Goal: Task Accomplishment & Management: Use online tool/utility

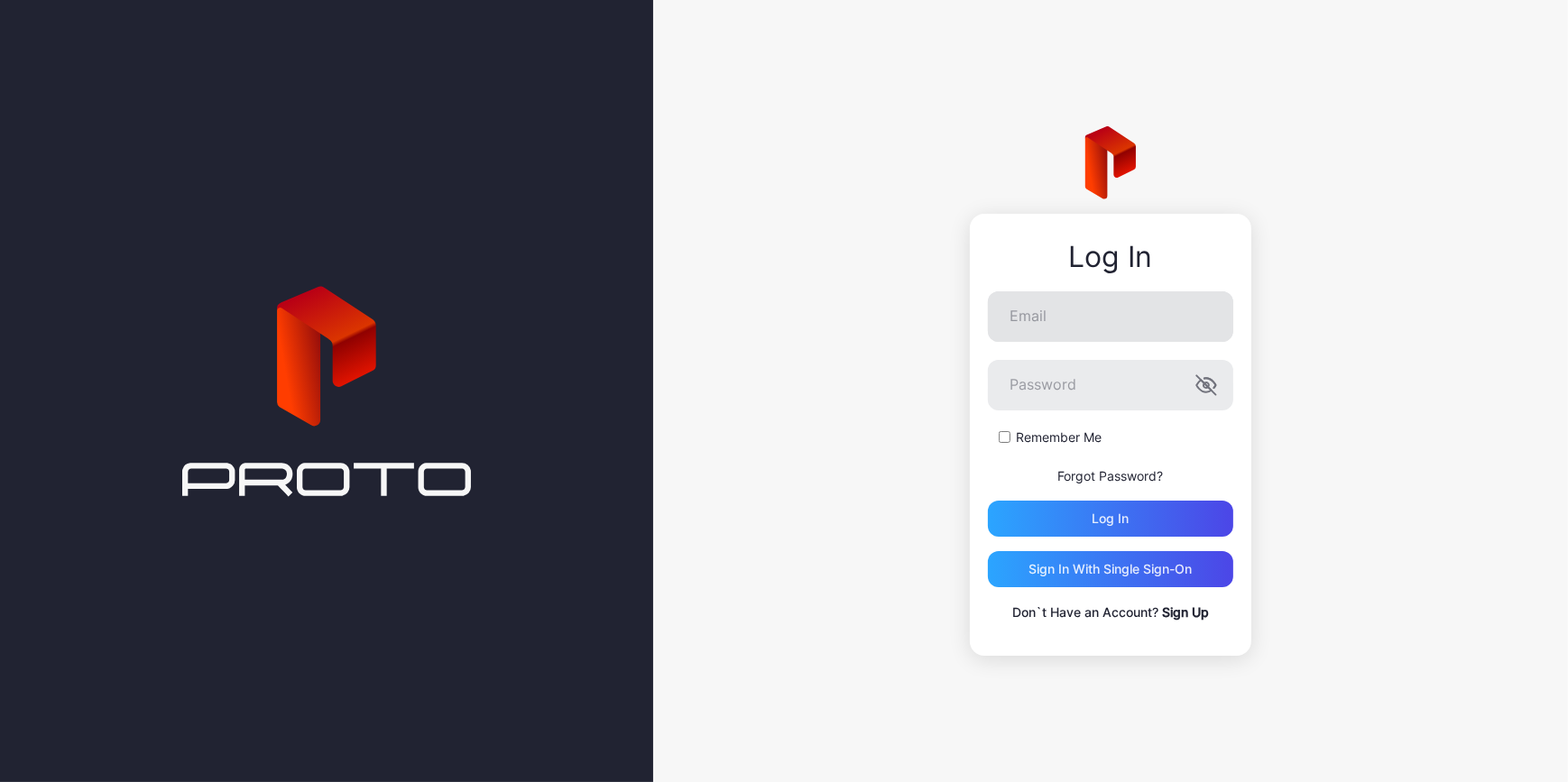
type input "**********"
click at [1173, 524] on div "Log in" at bounding box center [1109, 519] width 245 height 37
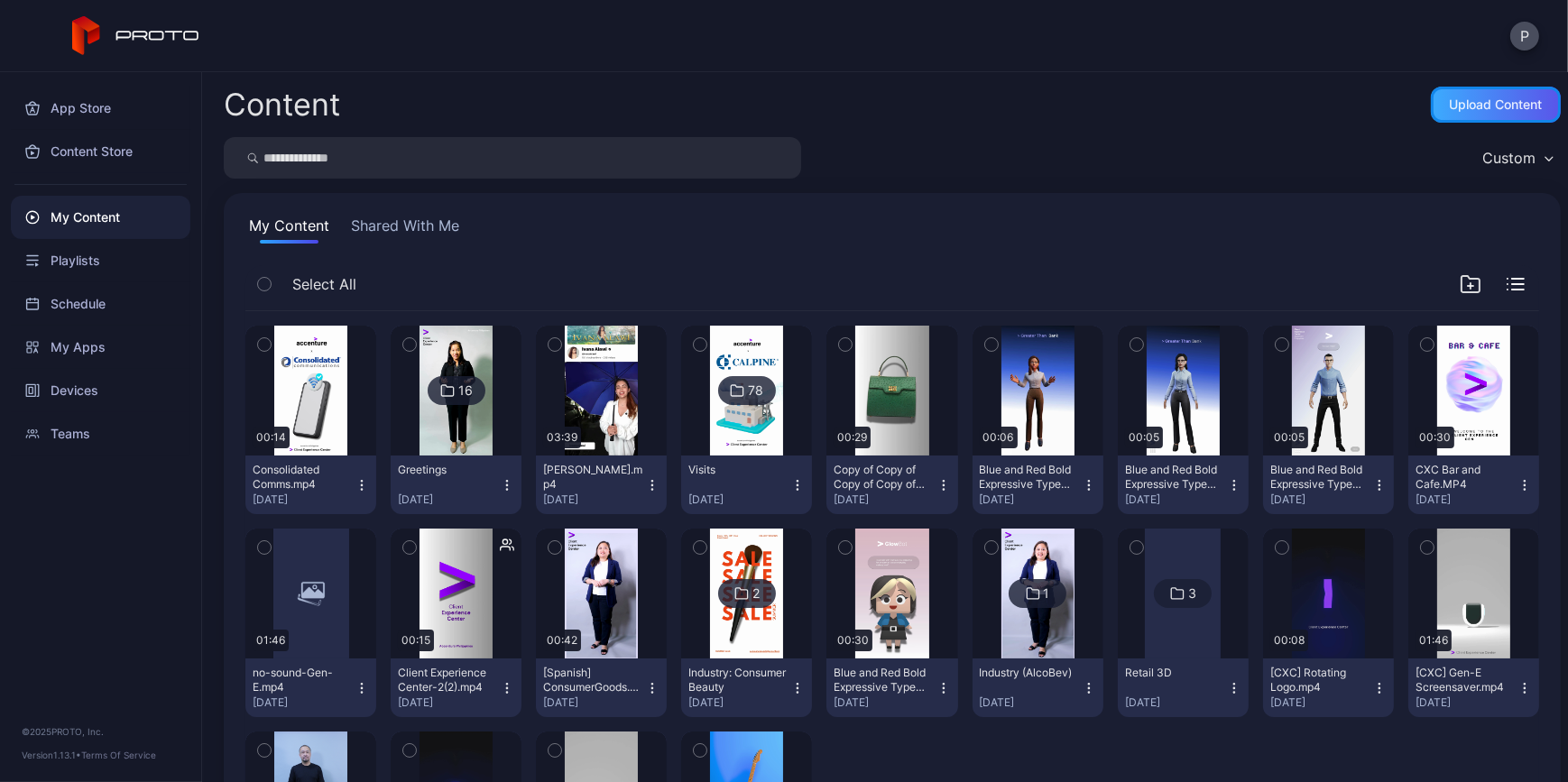
click at [1515, 104] on div "Upload Content" at bounding box center [1496, 104] width 93 height 14
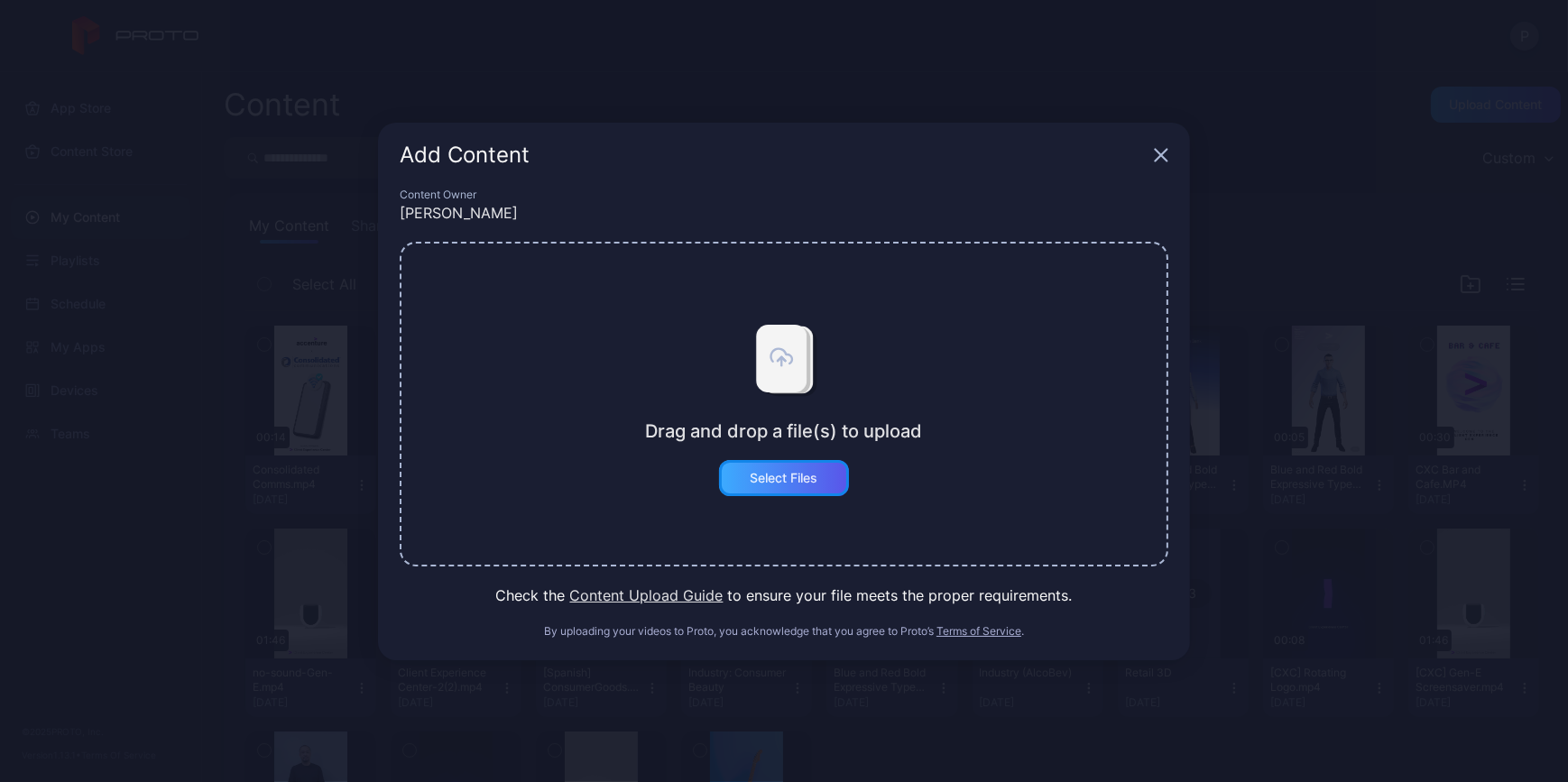
click at [806, 483] on div "Select Files" at bounding box center [784, 478] width 67 height 14
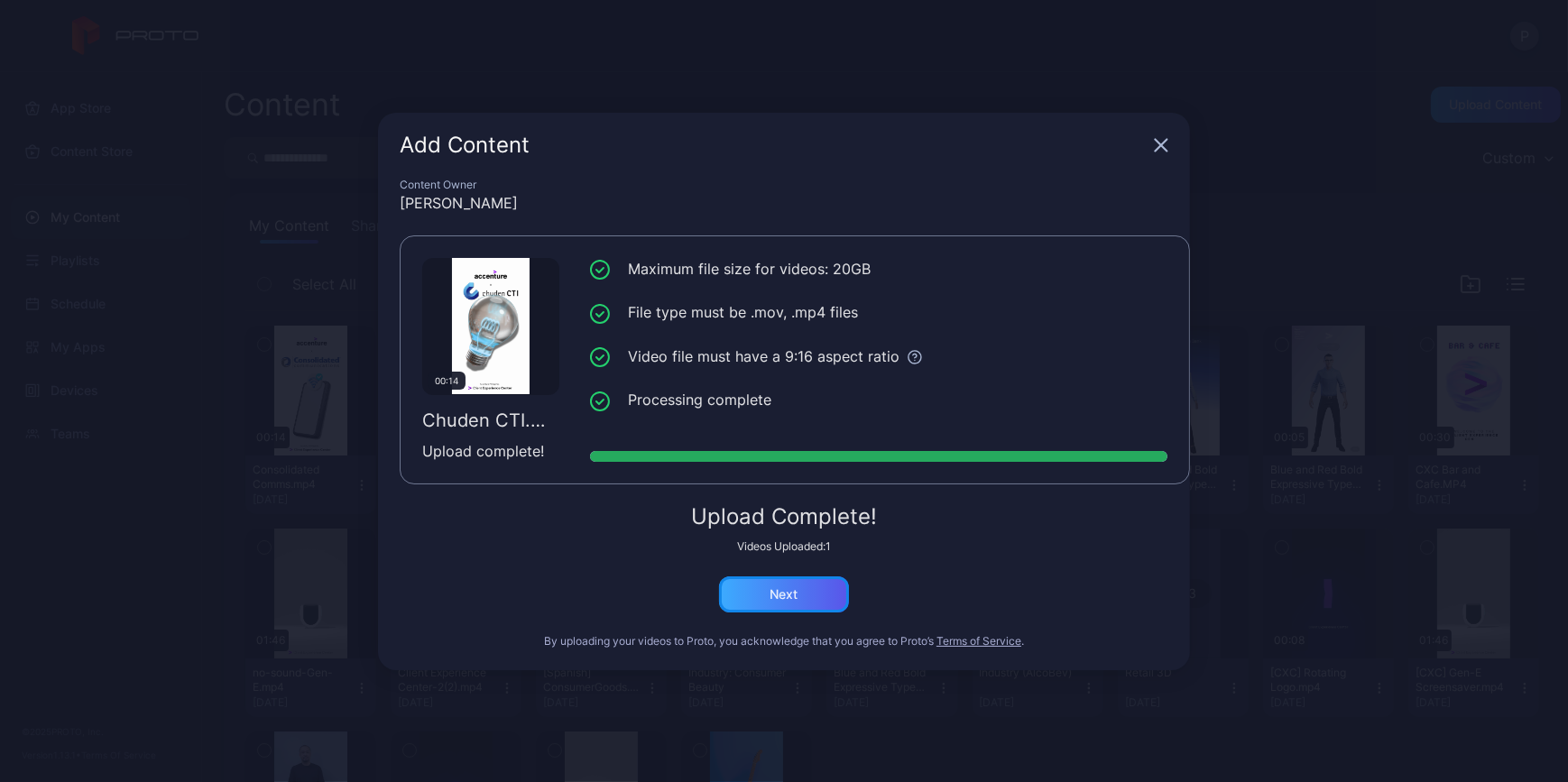
click at [799, 594] on div "Next" at bounding box center [784, 595] width 130 height 37
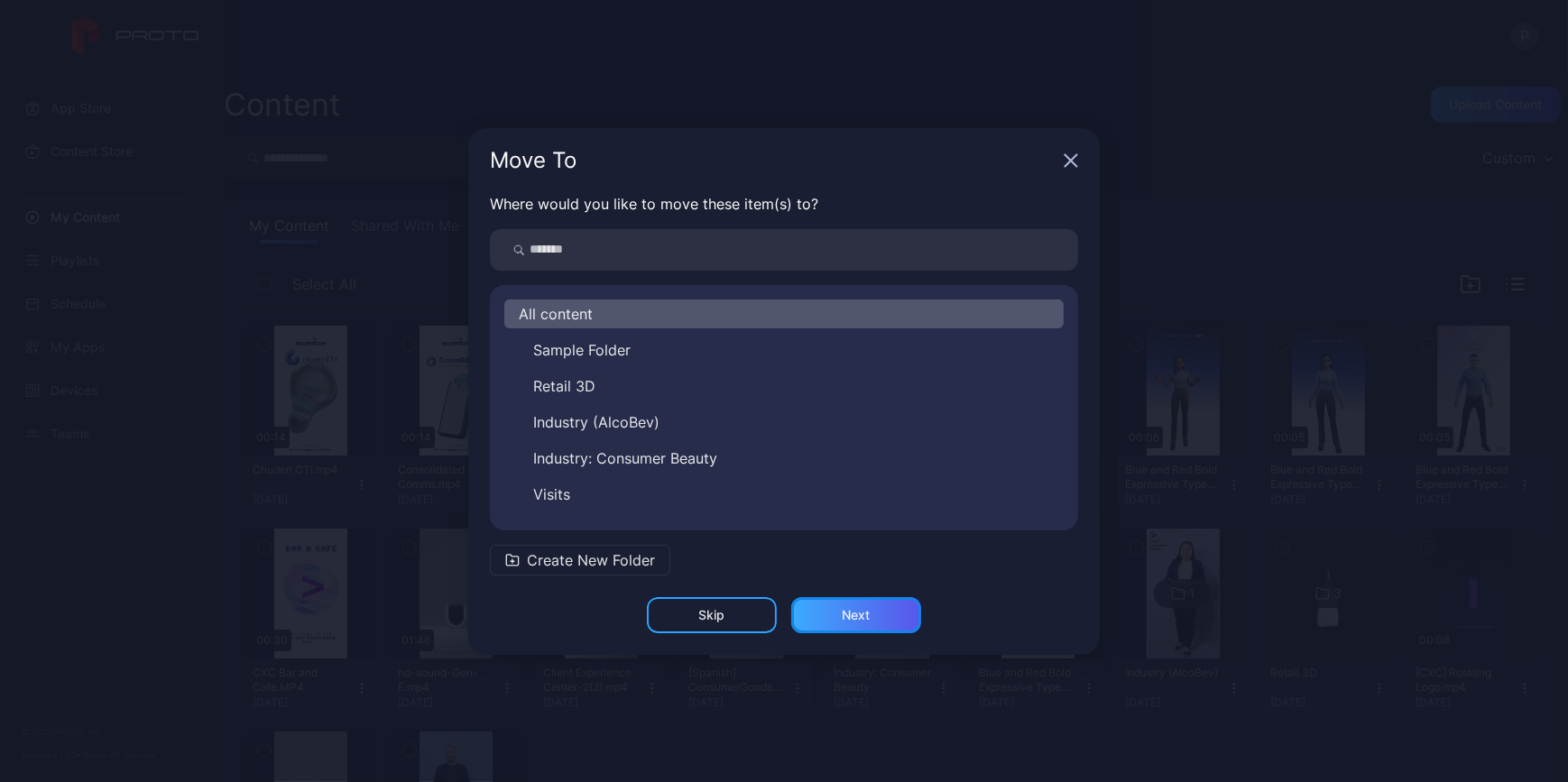
click at [877, 606] on div "Next" at bounding box center [856, 616] width 130 height 37
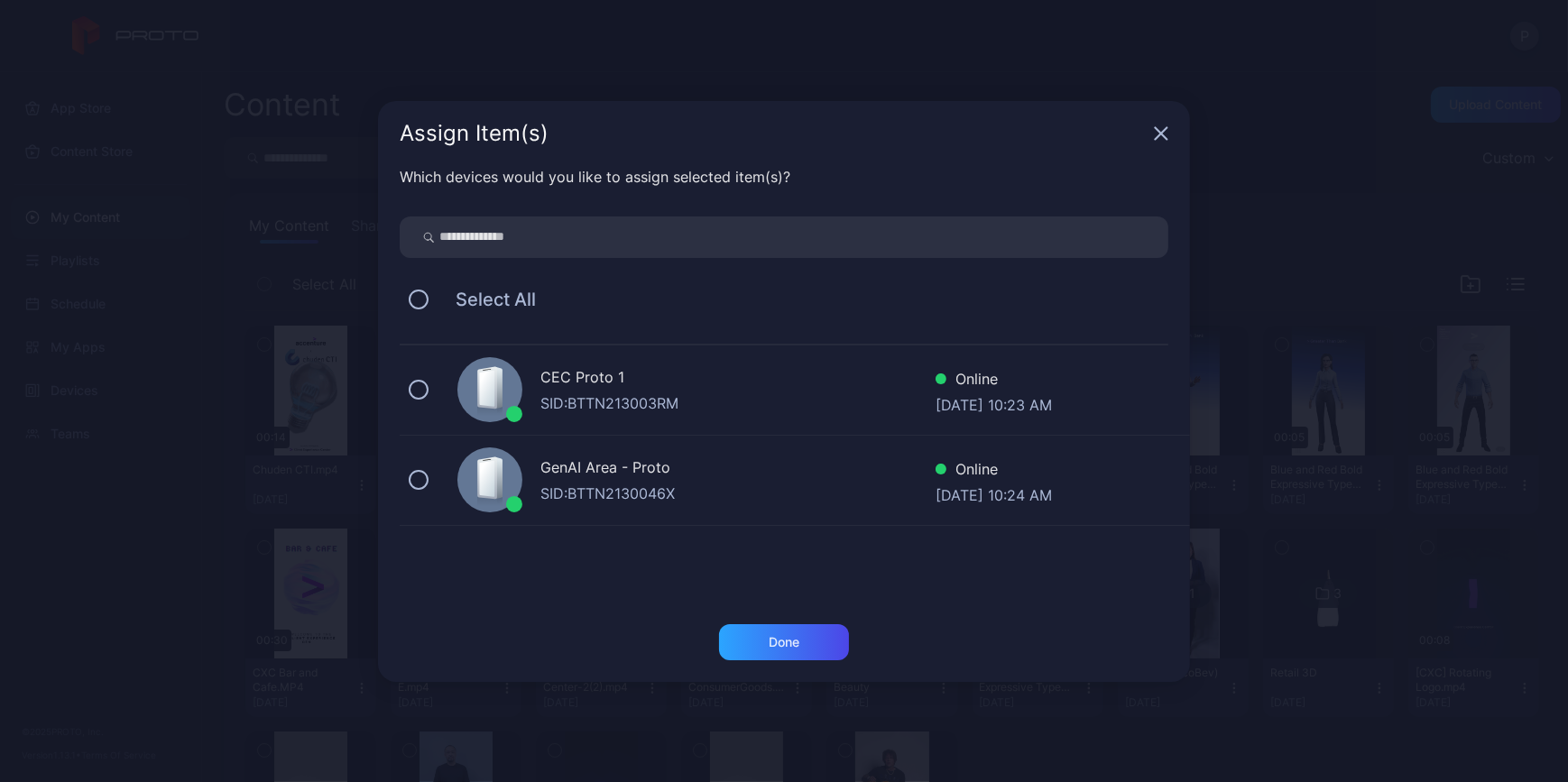
click at [428, 303] on div "Select All" at bounding box center [784, 299] width 768 height 38
click at [414, 303] on button at bounding box center [418, 299] width 20 height 20
click at [771, 643] on div "Done" at bounding box center [784, 643] width 31 height 14
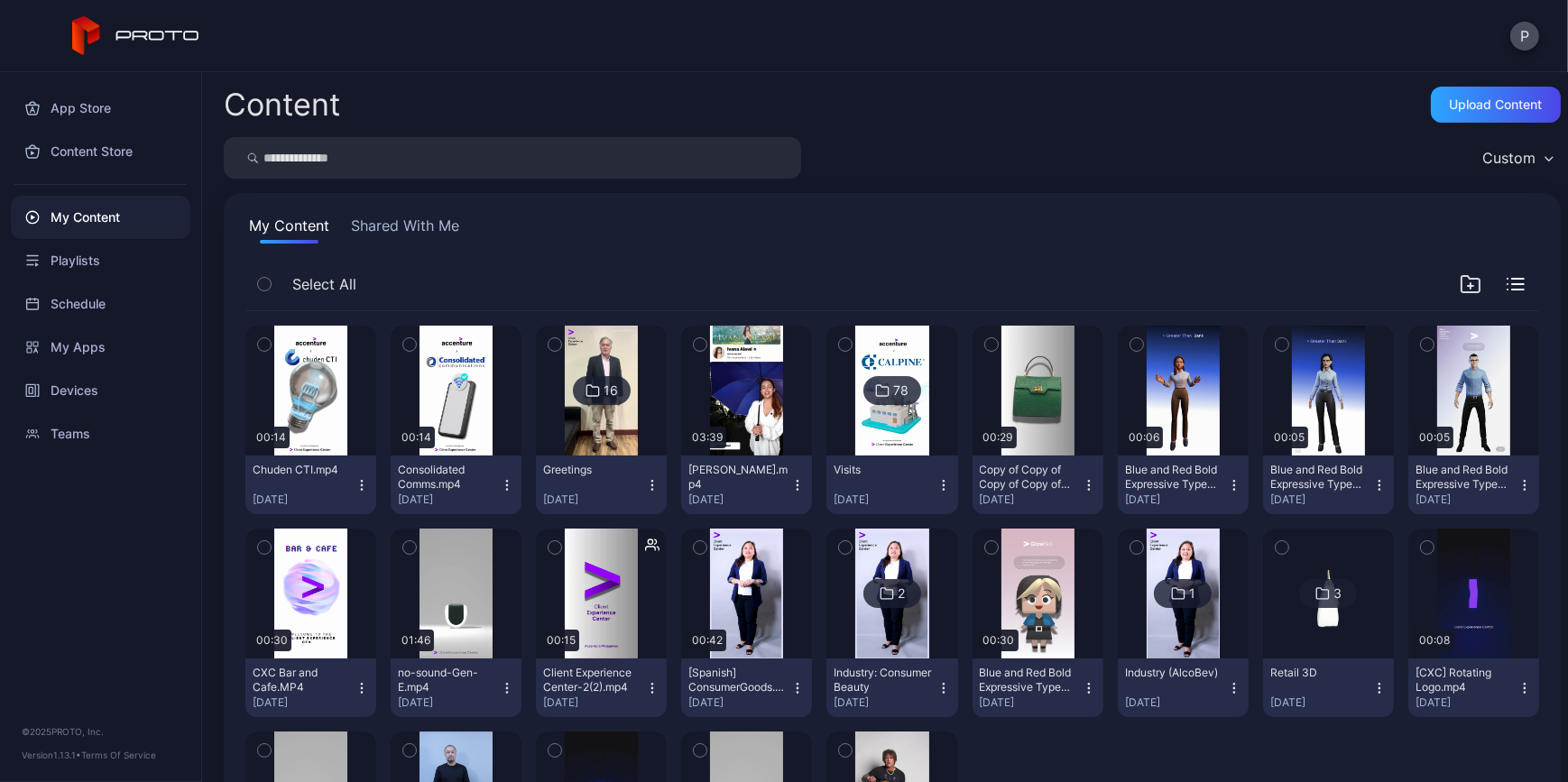
click at [521, 484] on button "Consolidated Comms.mp4 [DATE]" at bounding box center [456, 485] width 131 height 59
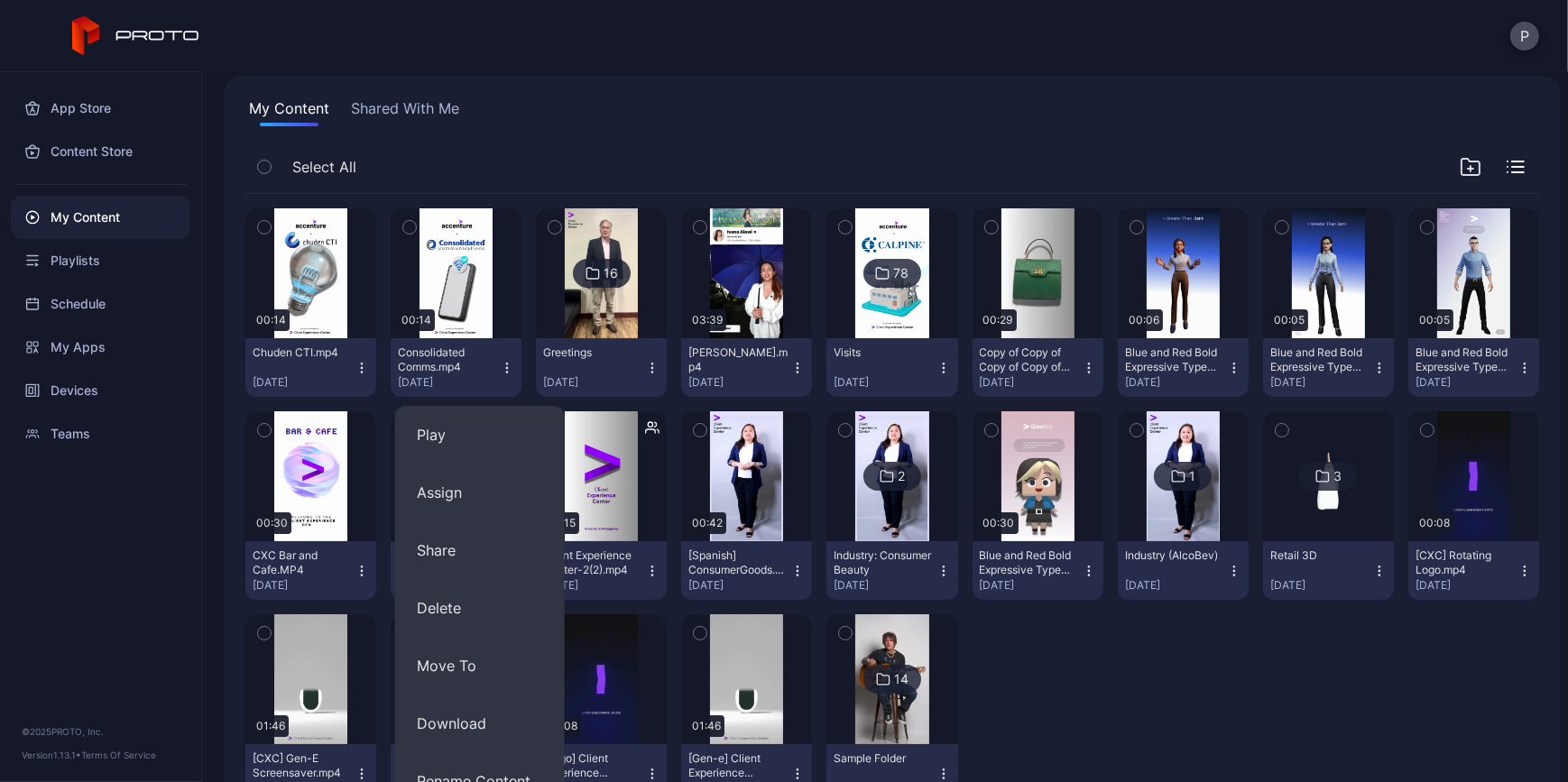
scroll to position [261, 0]
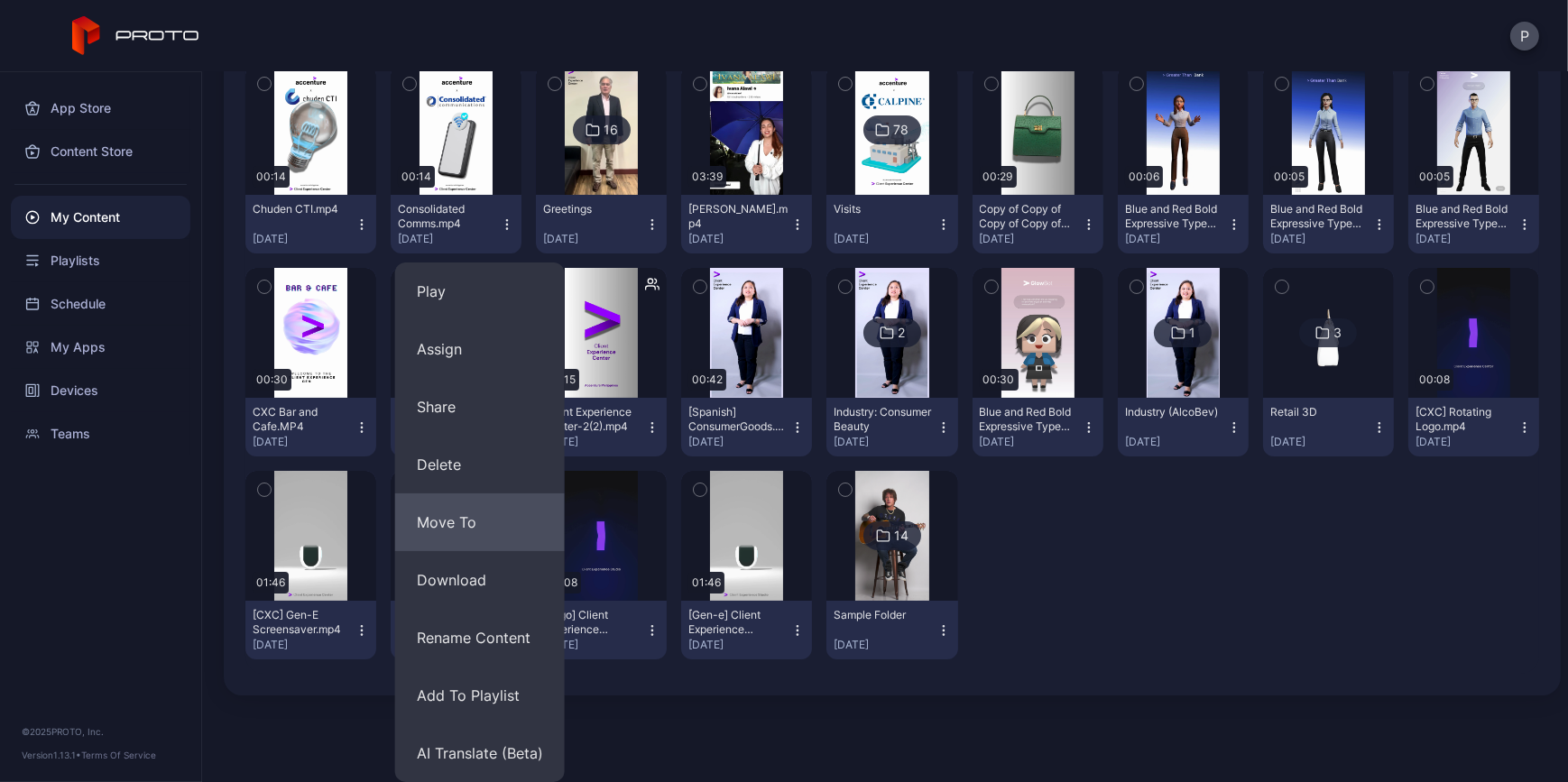
click at [504, 513] on button "Move To" at bounding box center [480, 522] width 169 height 58
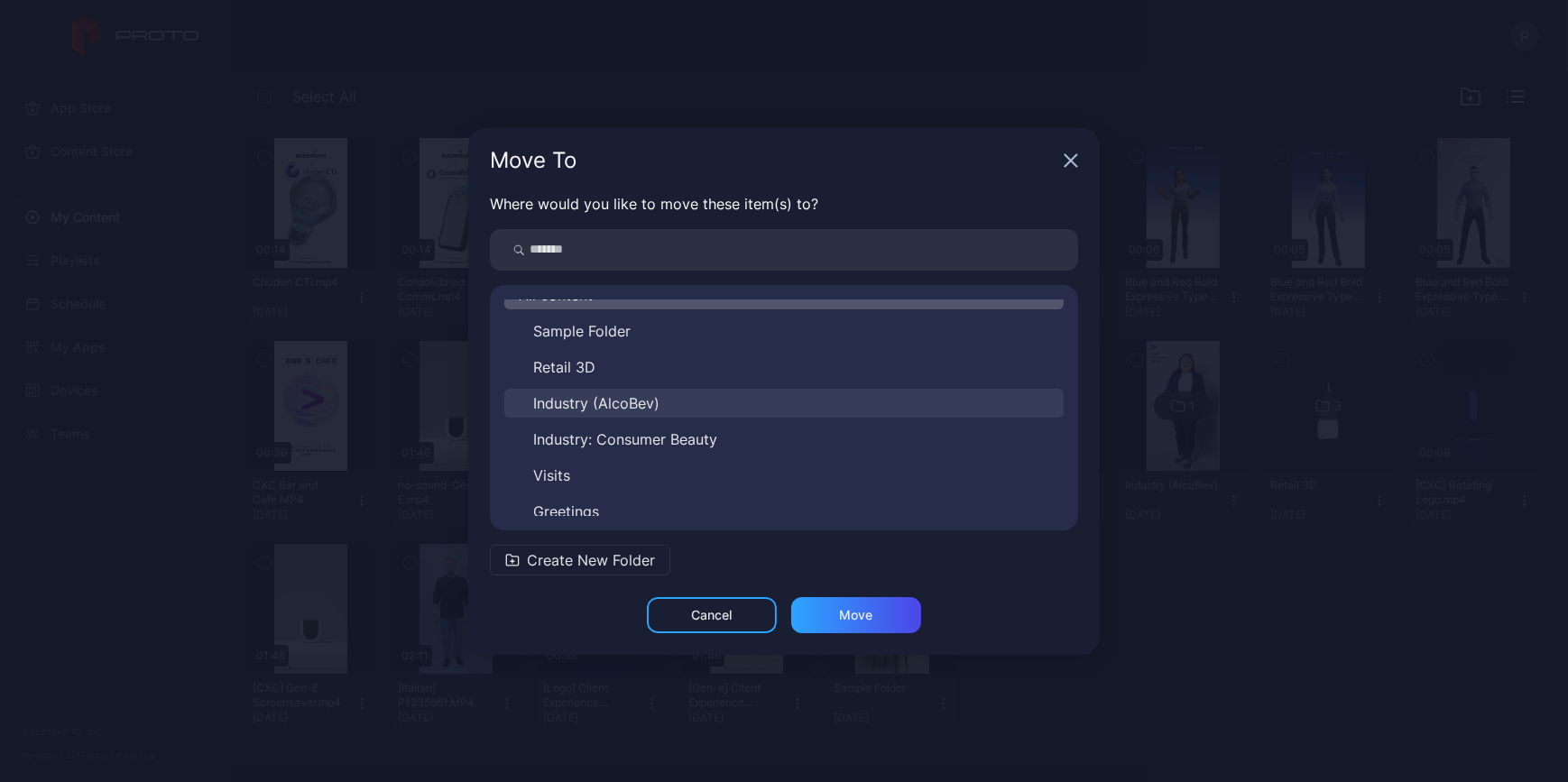
scroll to position [28, 0]
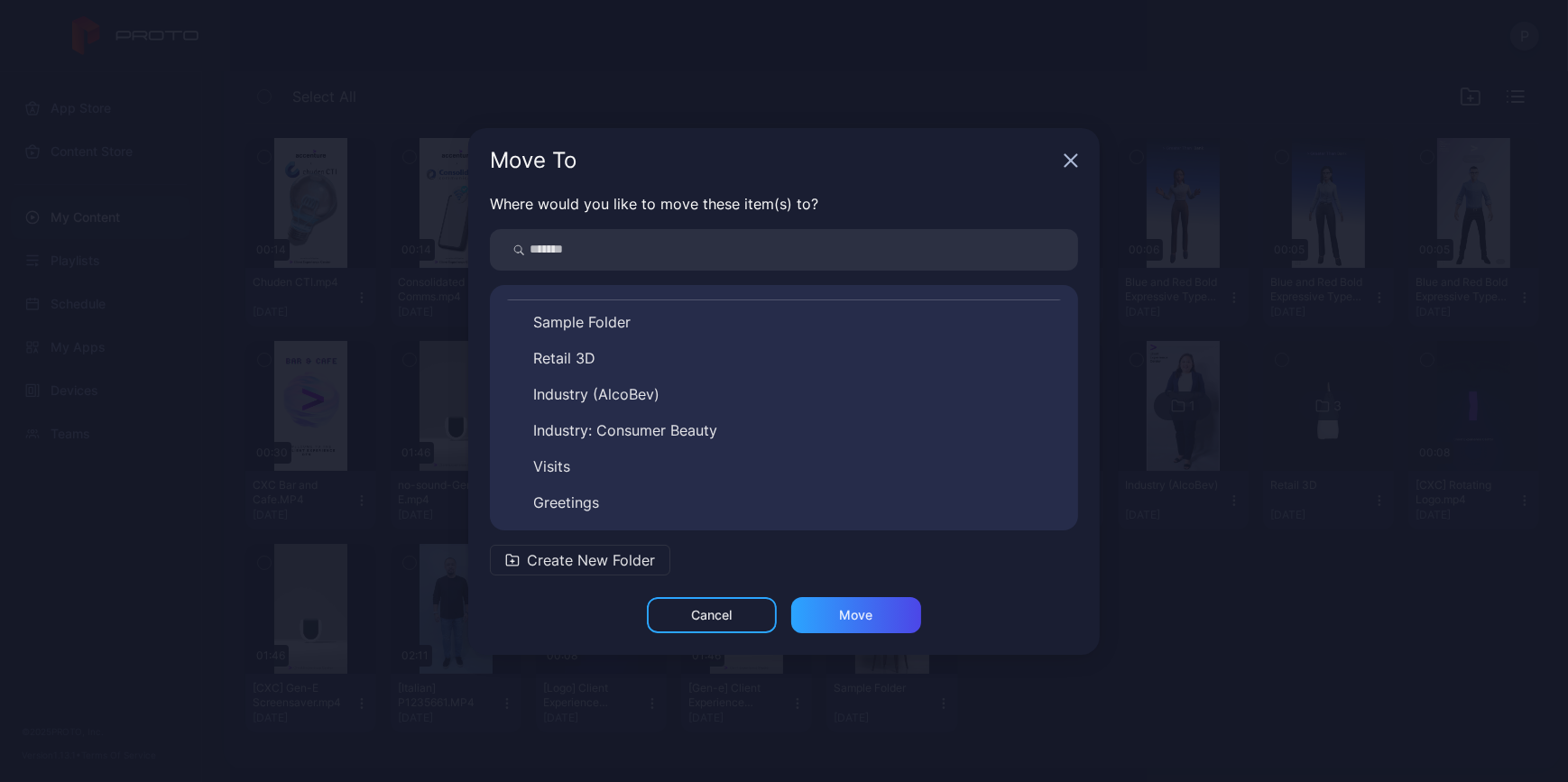
click at [685, 469] on button "Visits" at bounding box center [784, 467] width 560 height 29
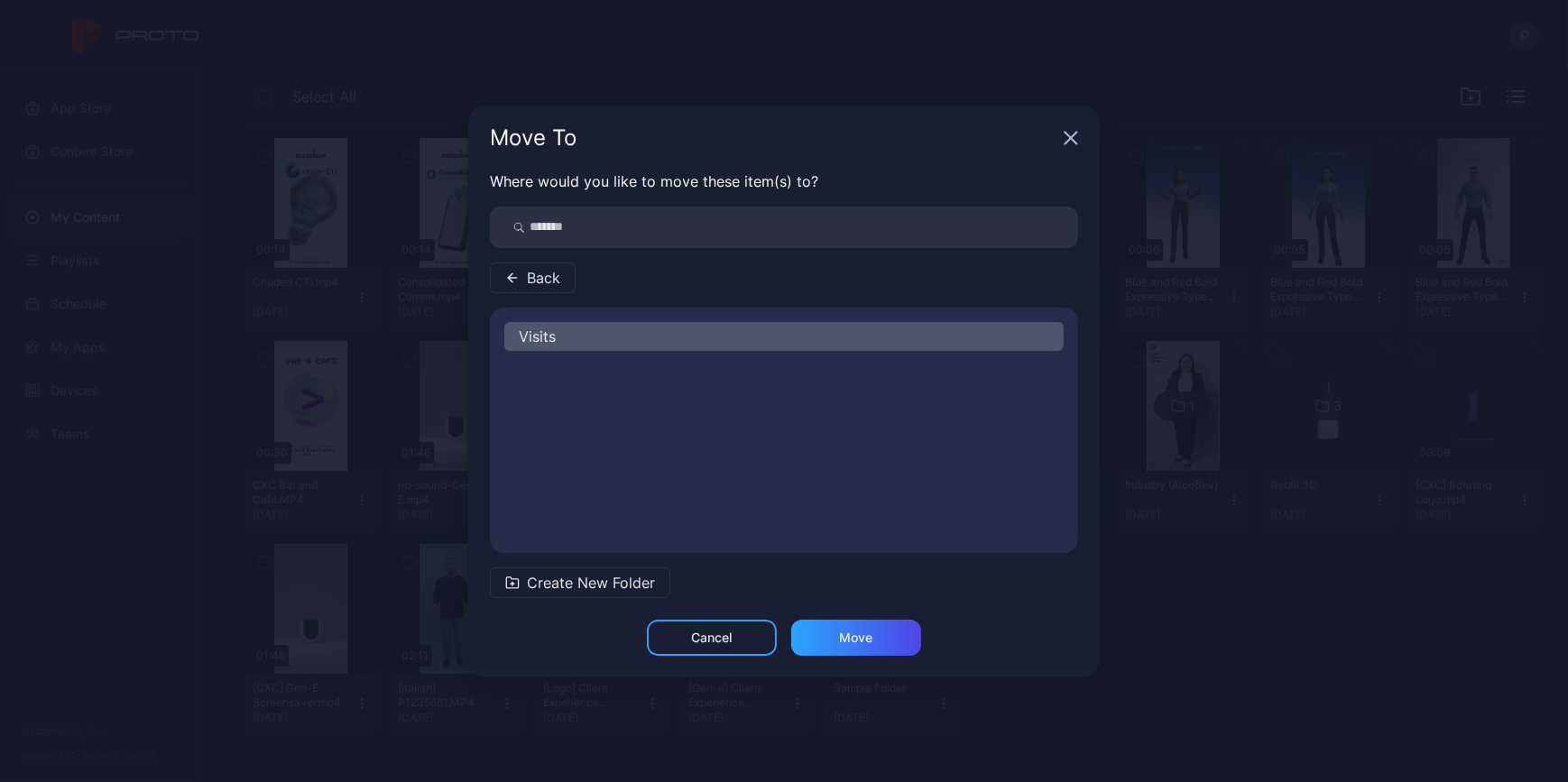
scroll to position [0, 0]
click at [833, 636] on div "Move" at bounding box center [856, 639] width 130 height 37
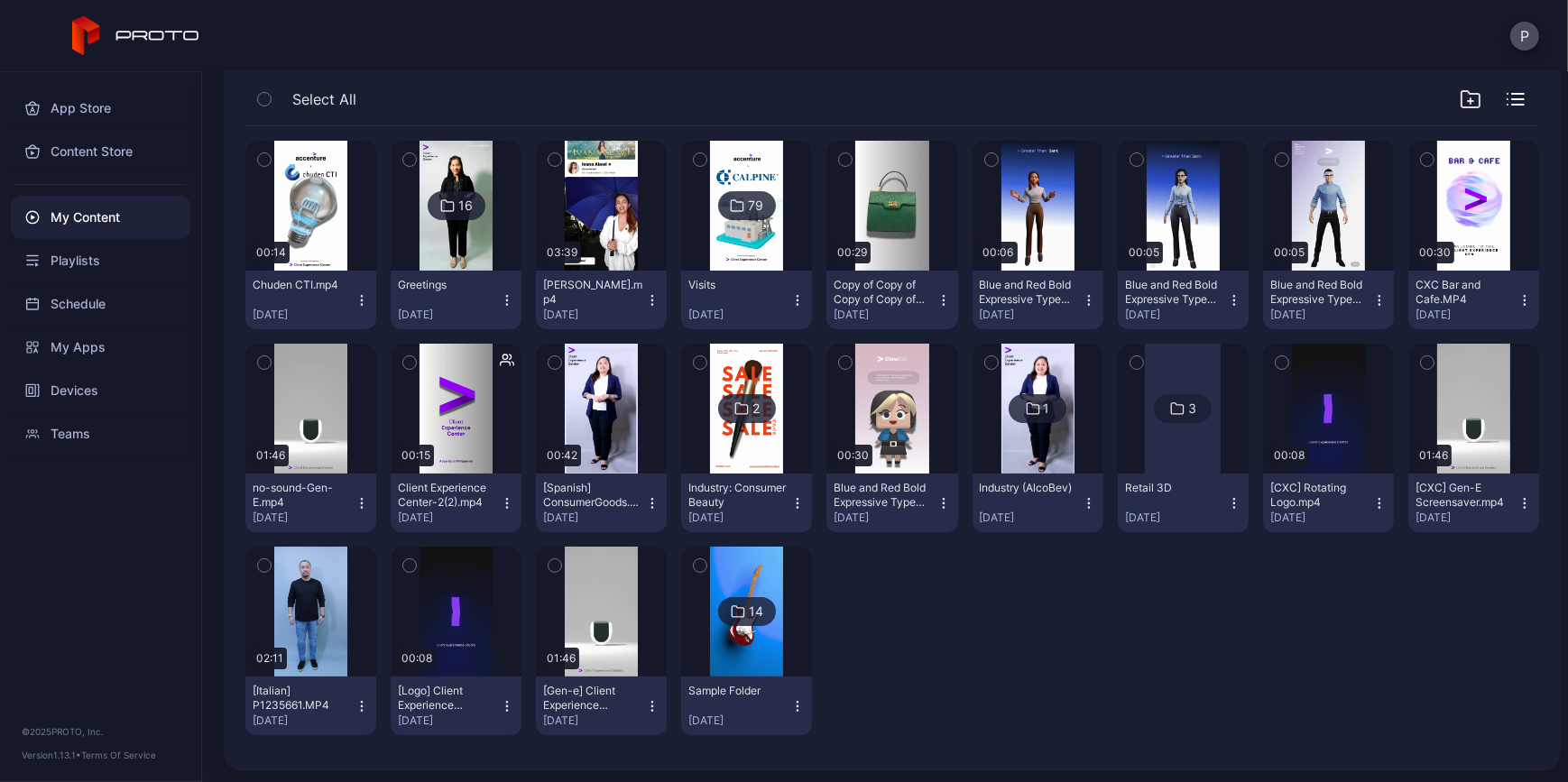
scroll to position [188, 0]
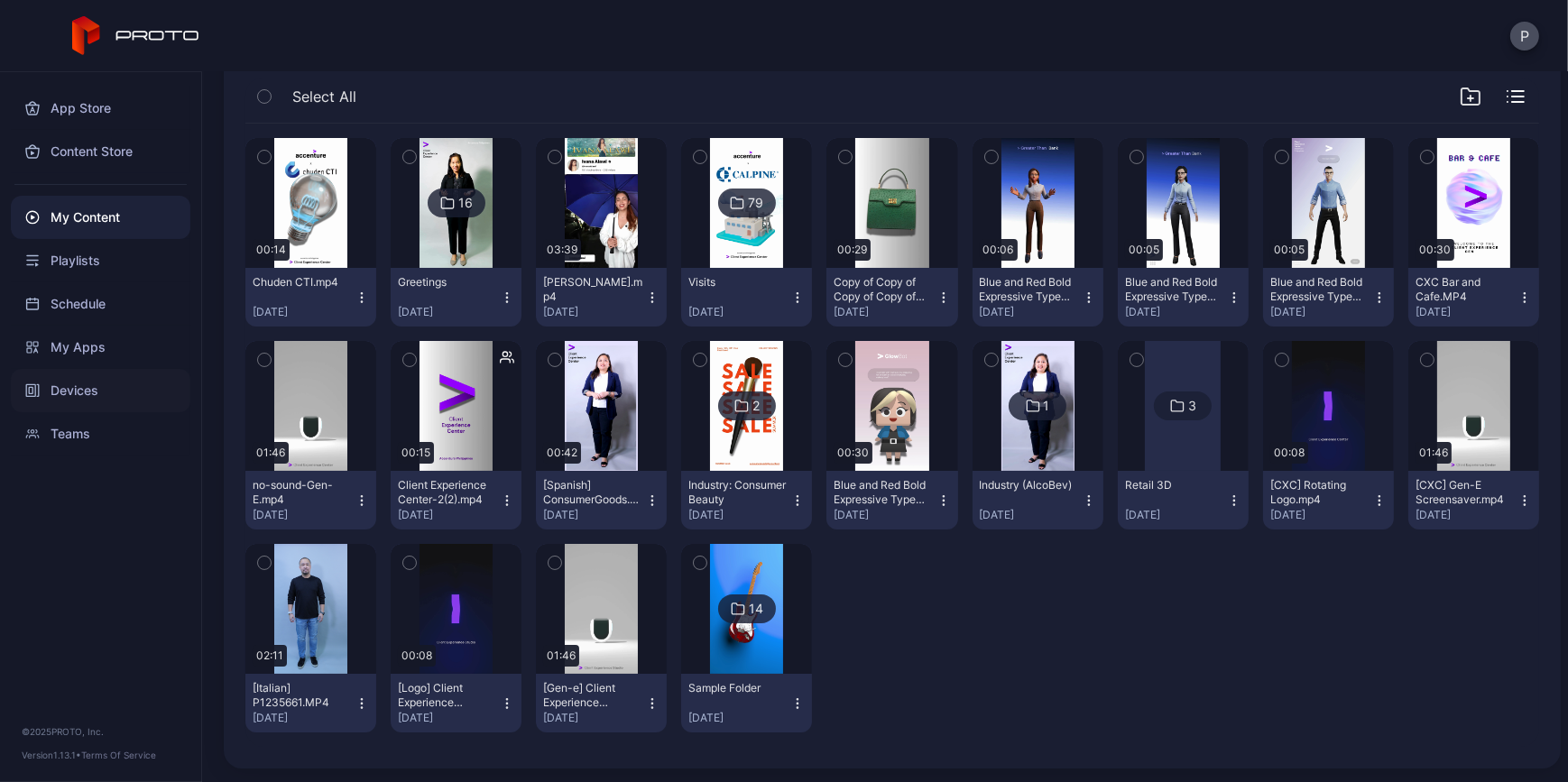
click at [68, 389] on div "Devices" at bounding box center [100, 391] width 180 height 43
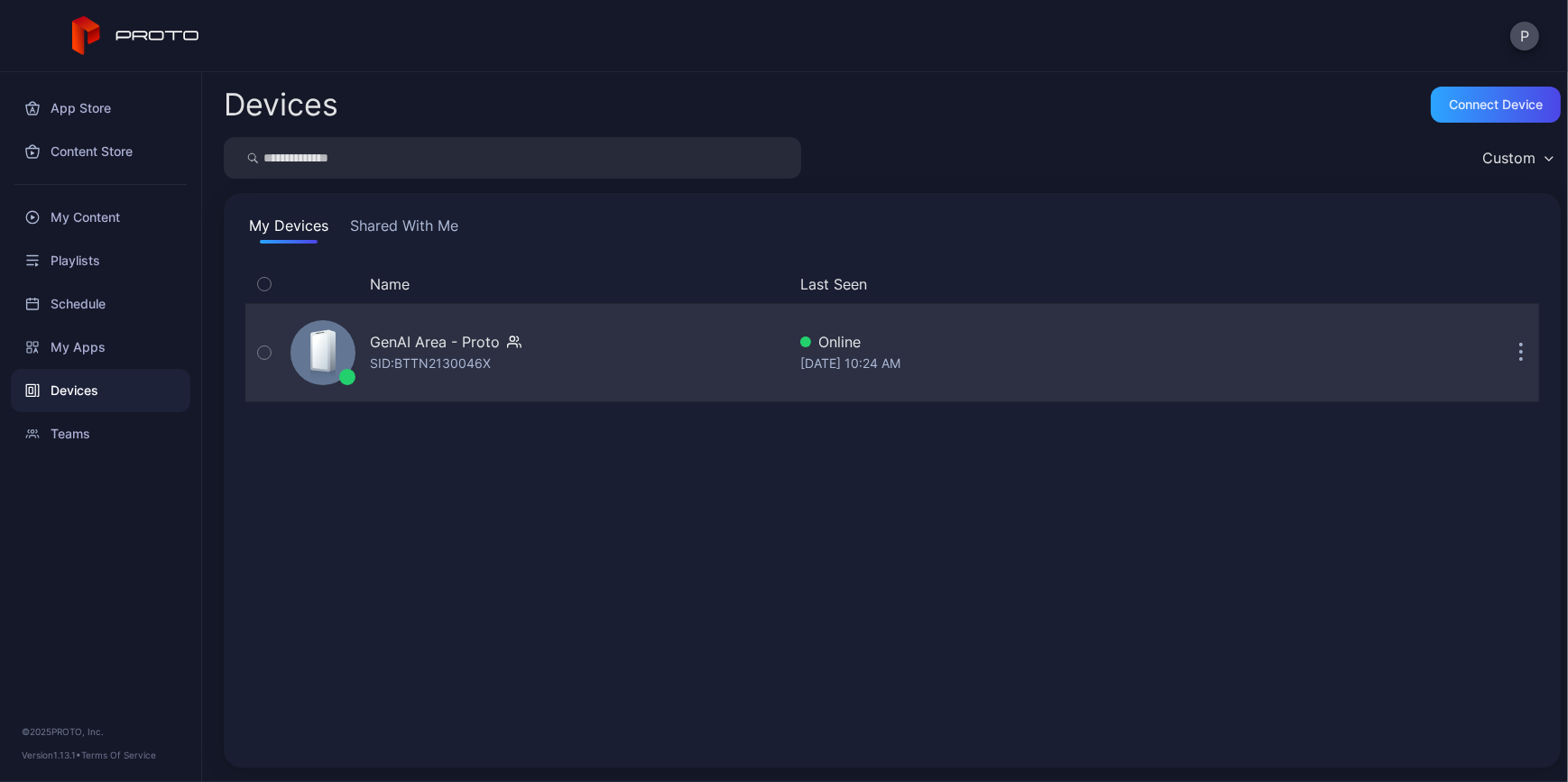
click at [658, 363] on div "GenAI Area - Proto SID: BTTN2130046X" at bounding box center [535, 353] width 503 height 90
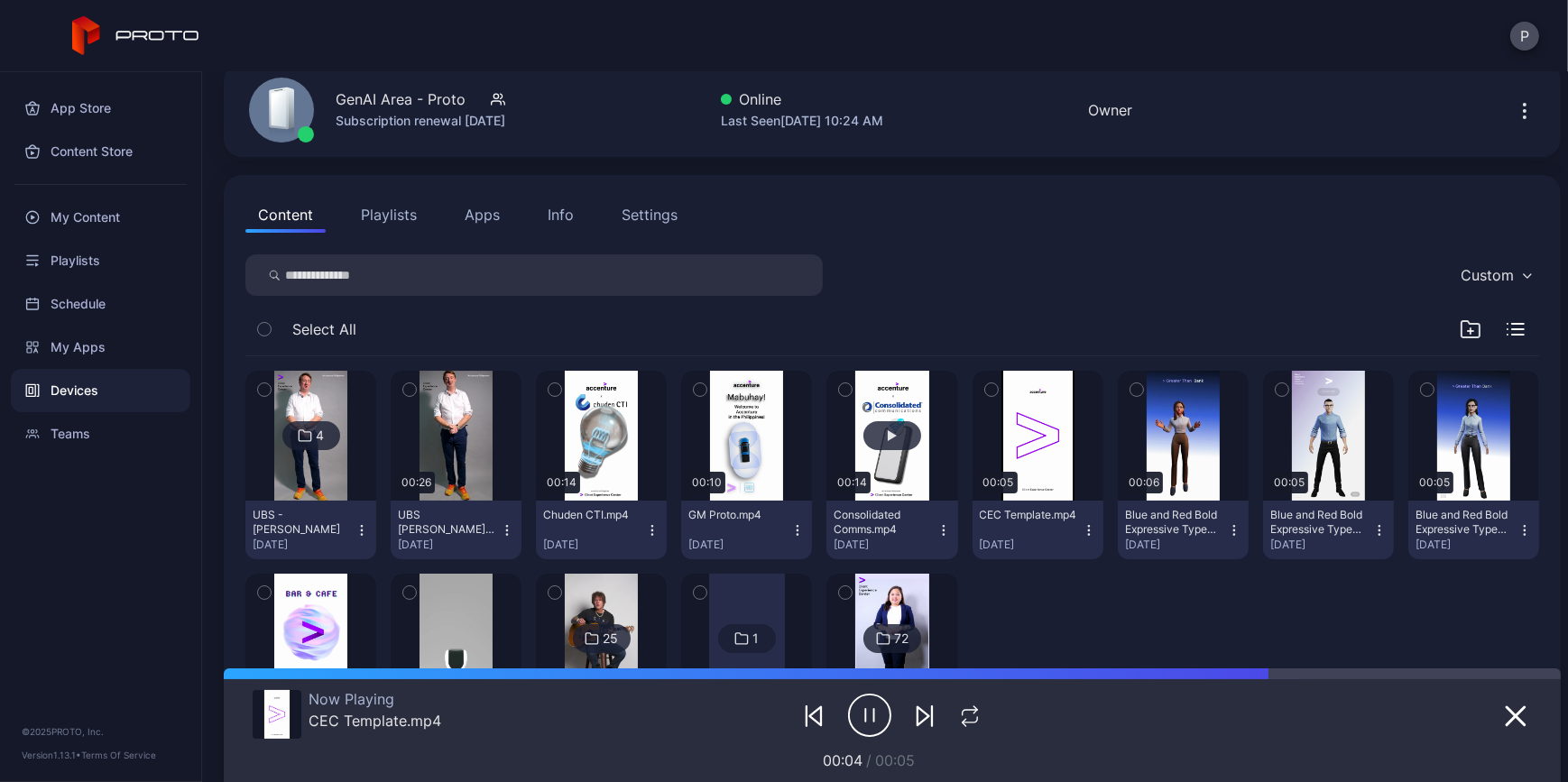
scroll to position [164, 0]
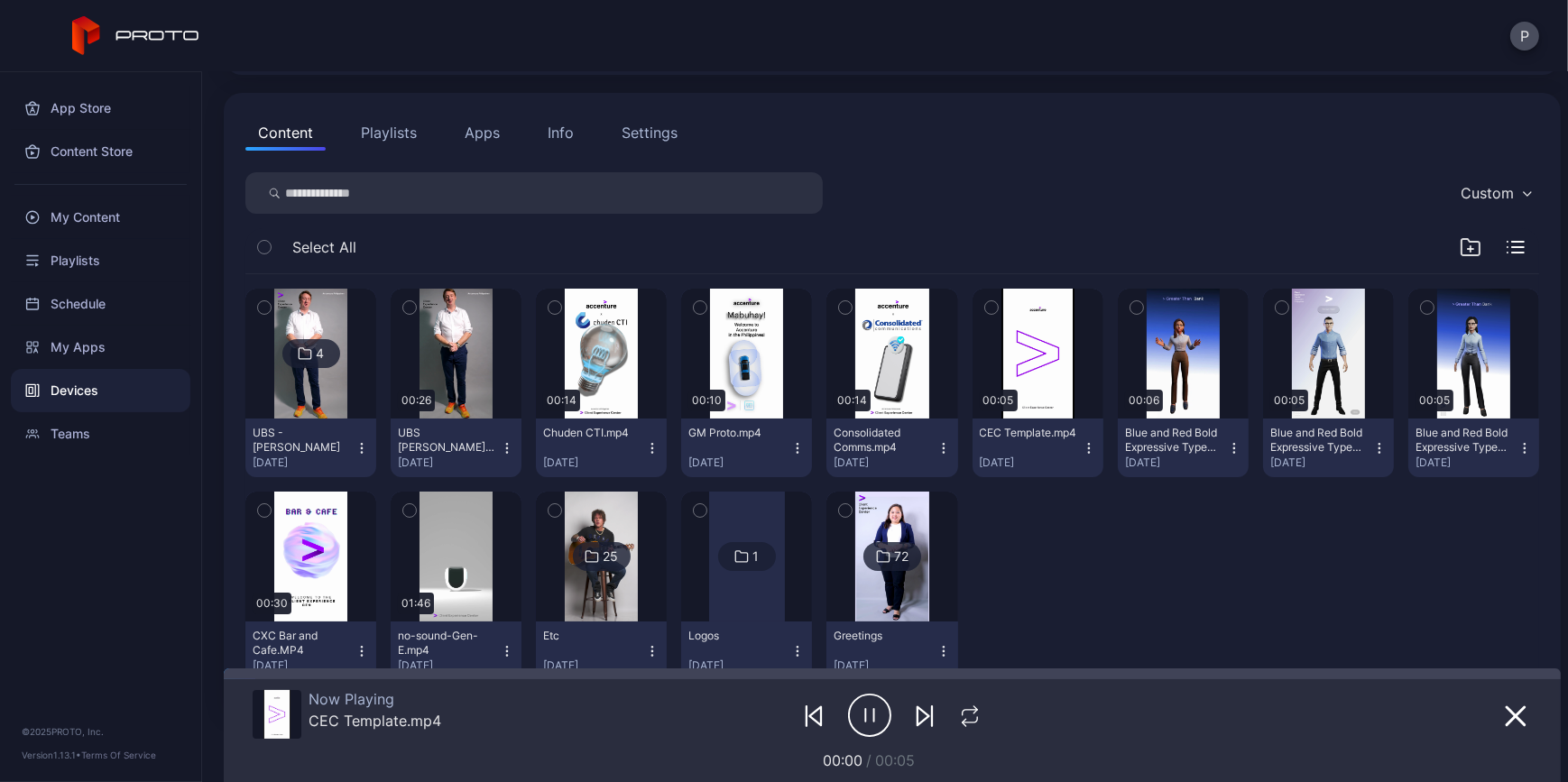
click at [943, 447] on icon "button" at bounding box center [942, 447] width 1 height 1
click at [852, 302] on icon "button" at bounding box center [845, 308] width 12 height 20
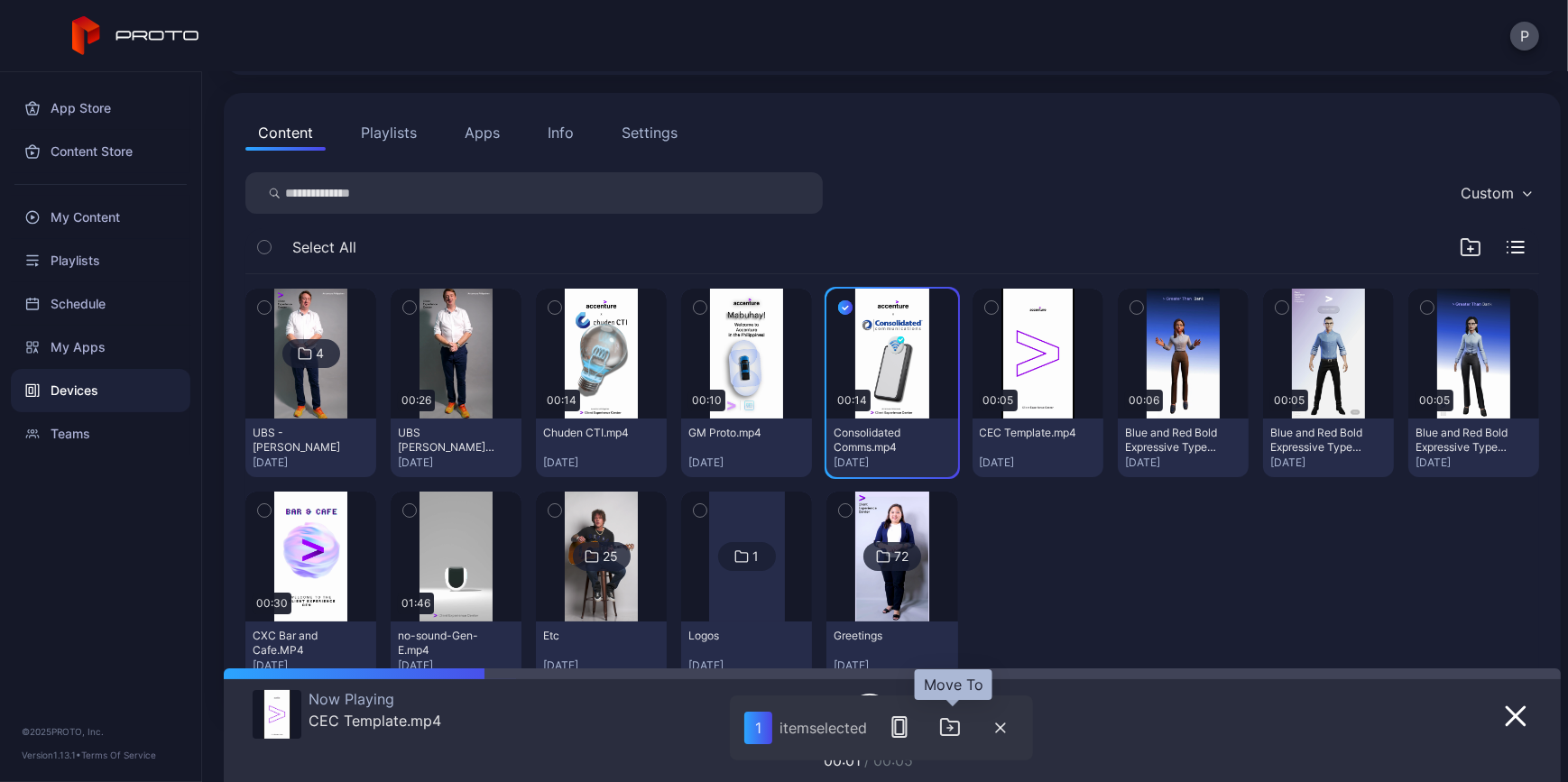
click at [960, 737] on icon "button" at bounding box center [950, 727] width 22 height 22
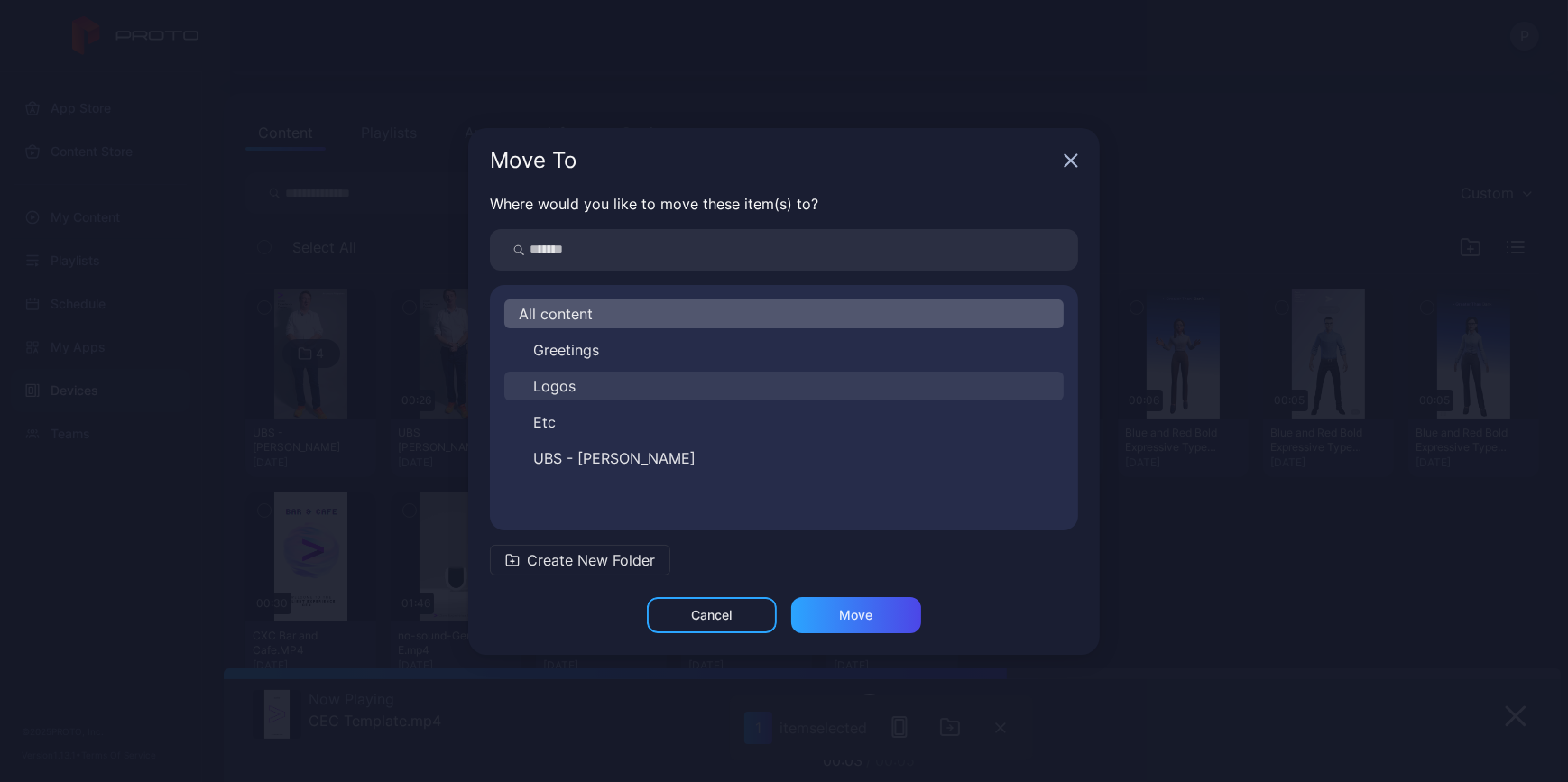
click at [636, 387] on button "Logos" at bounding box center [784, 387] width 560 height 29
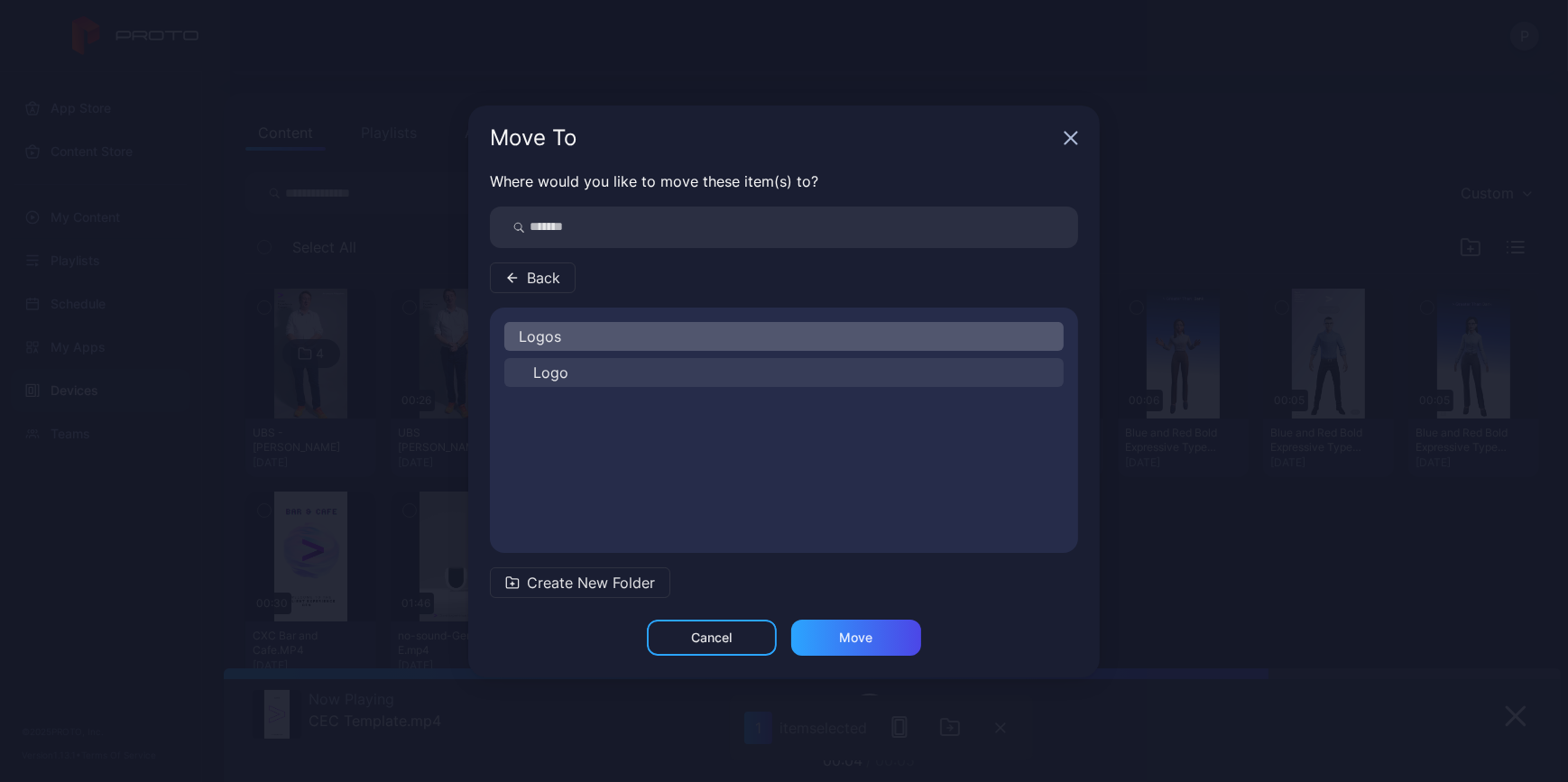
click at [640, 366] on button "Logo" at bounding box center [784, 372] width 560 height 29
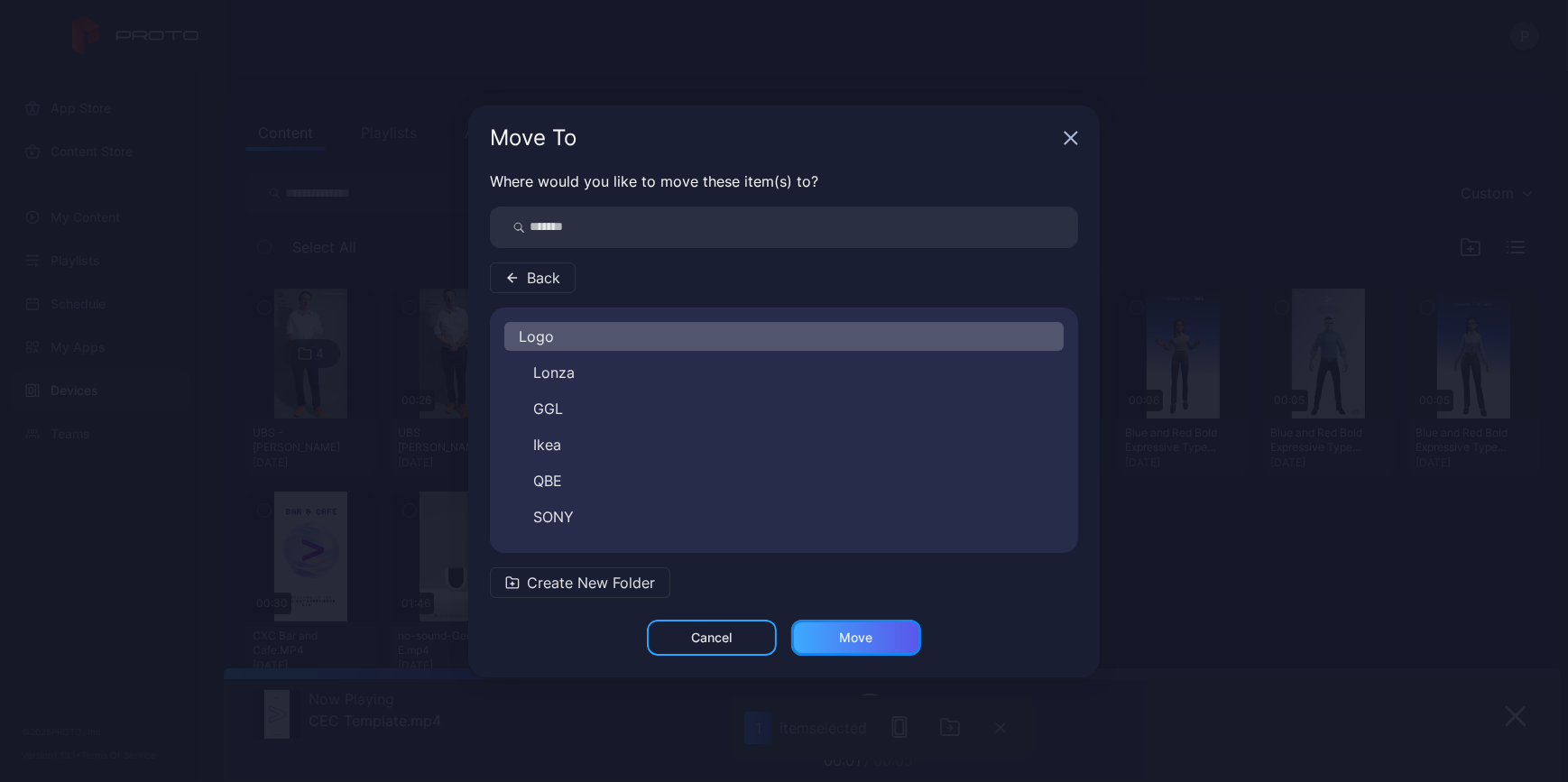
click at [858, 628] on div "Move" at bounding box center [856, 639] width 130 height 37
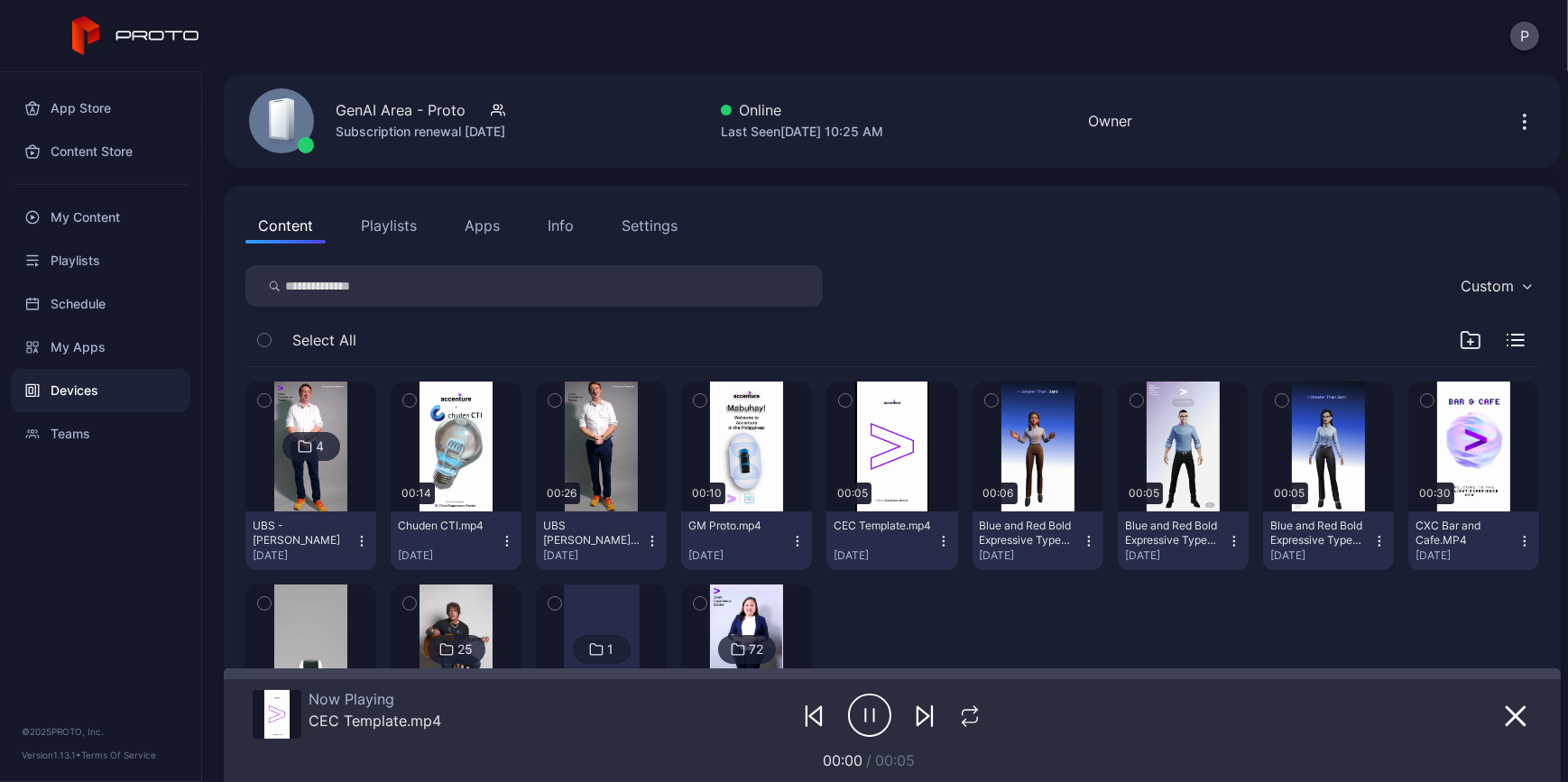
scroll to position [0, 0]
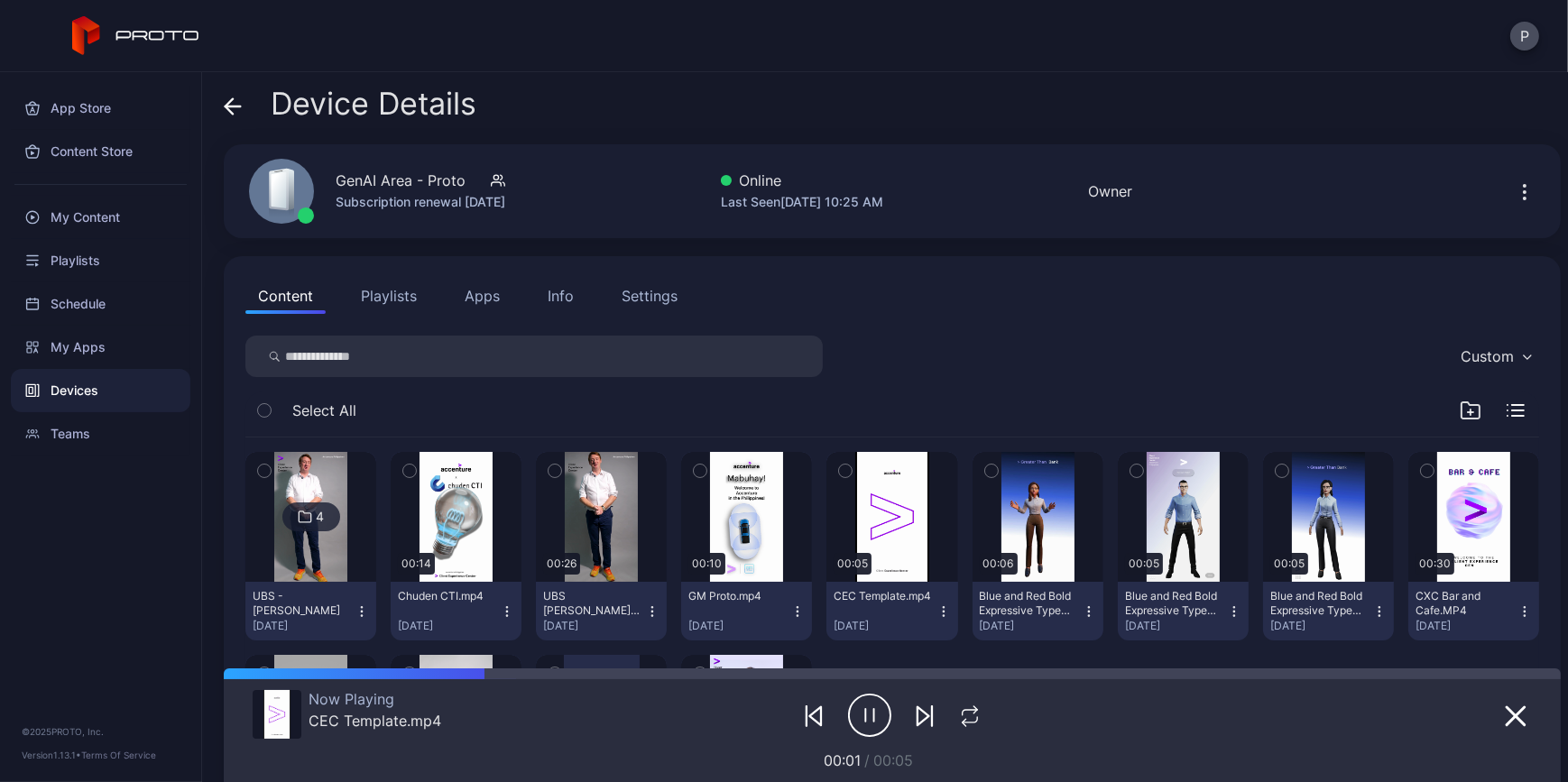
click at [240, 108] on icon at bounding box center [233, 106] width 18 height 18
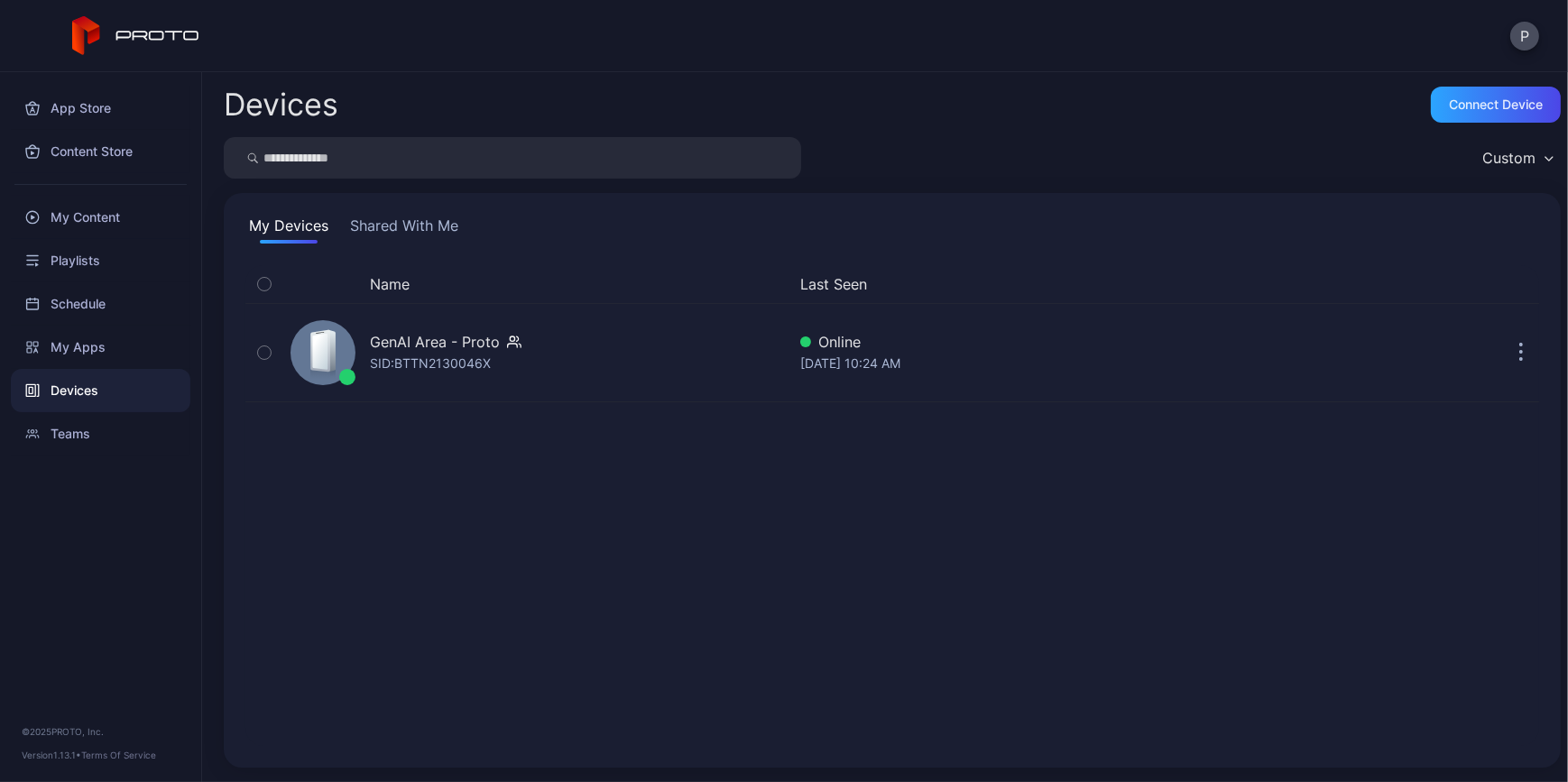
click at [413, 229] on button "Shared With Me" at bounding box center [404, 229] width 115 height 29
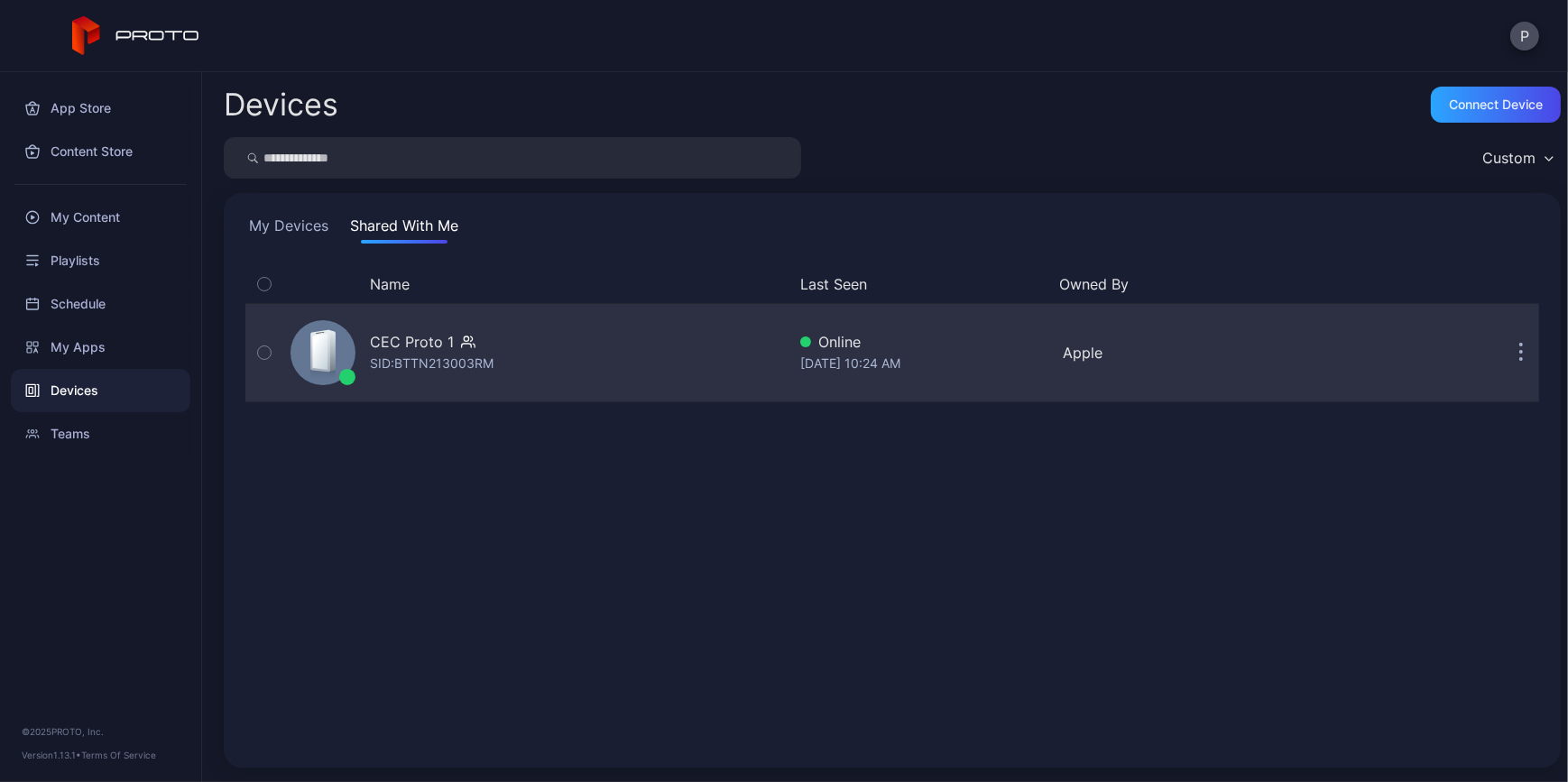
click at [688, 365] on div "CEC Proto 1 SID: BTTN213003RM" at bounding box center [535, 353] width 503 height 90
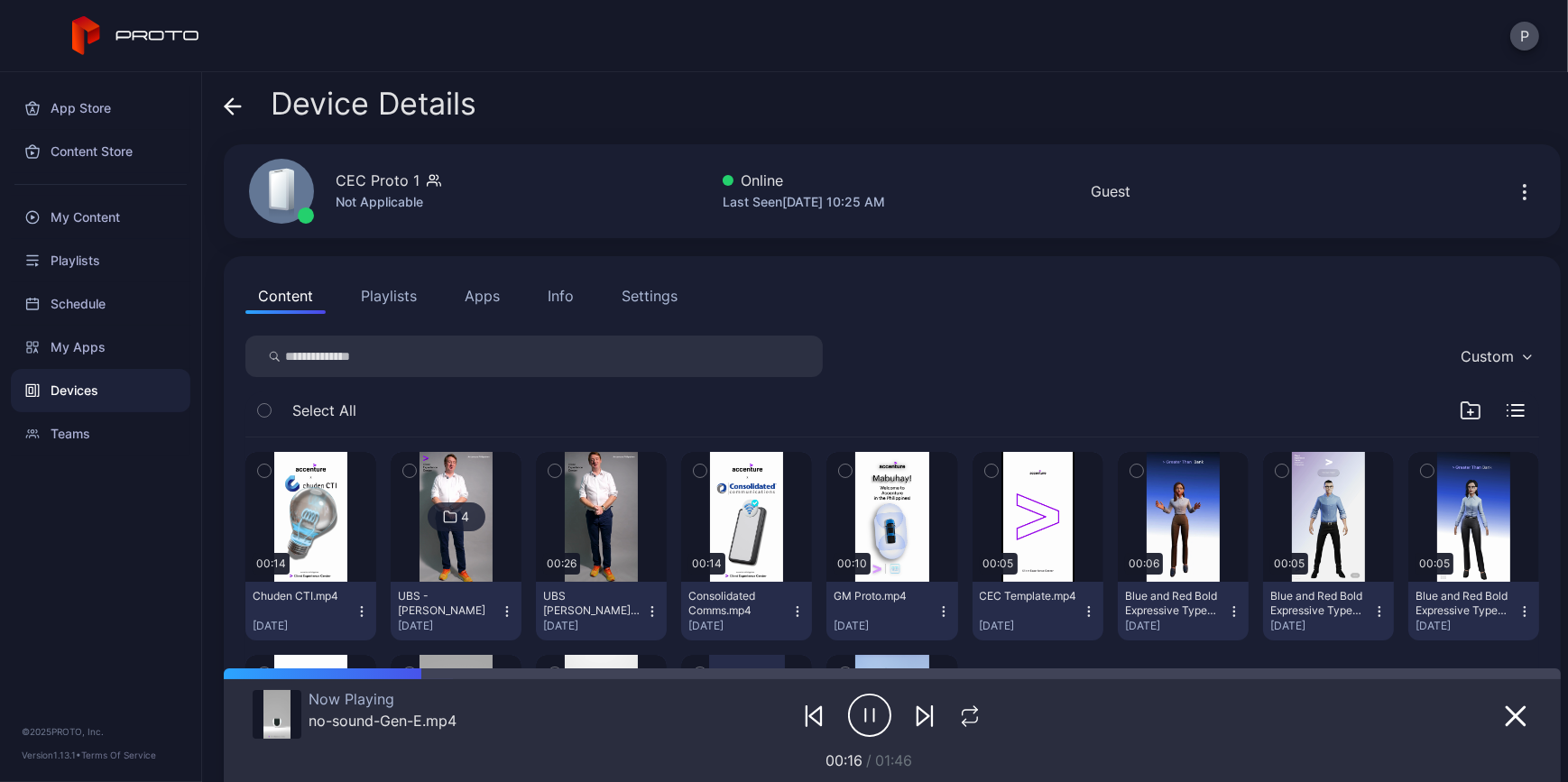
click at [456, 514] on icon at bounding box center [450, 517] width 12 height 11
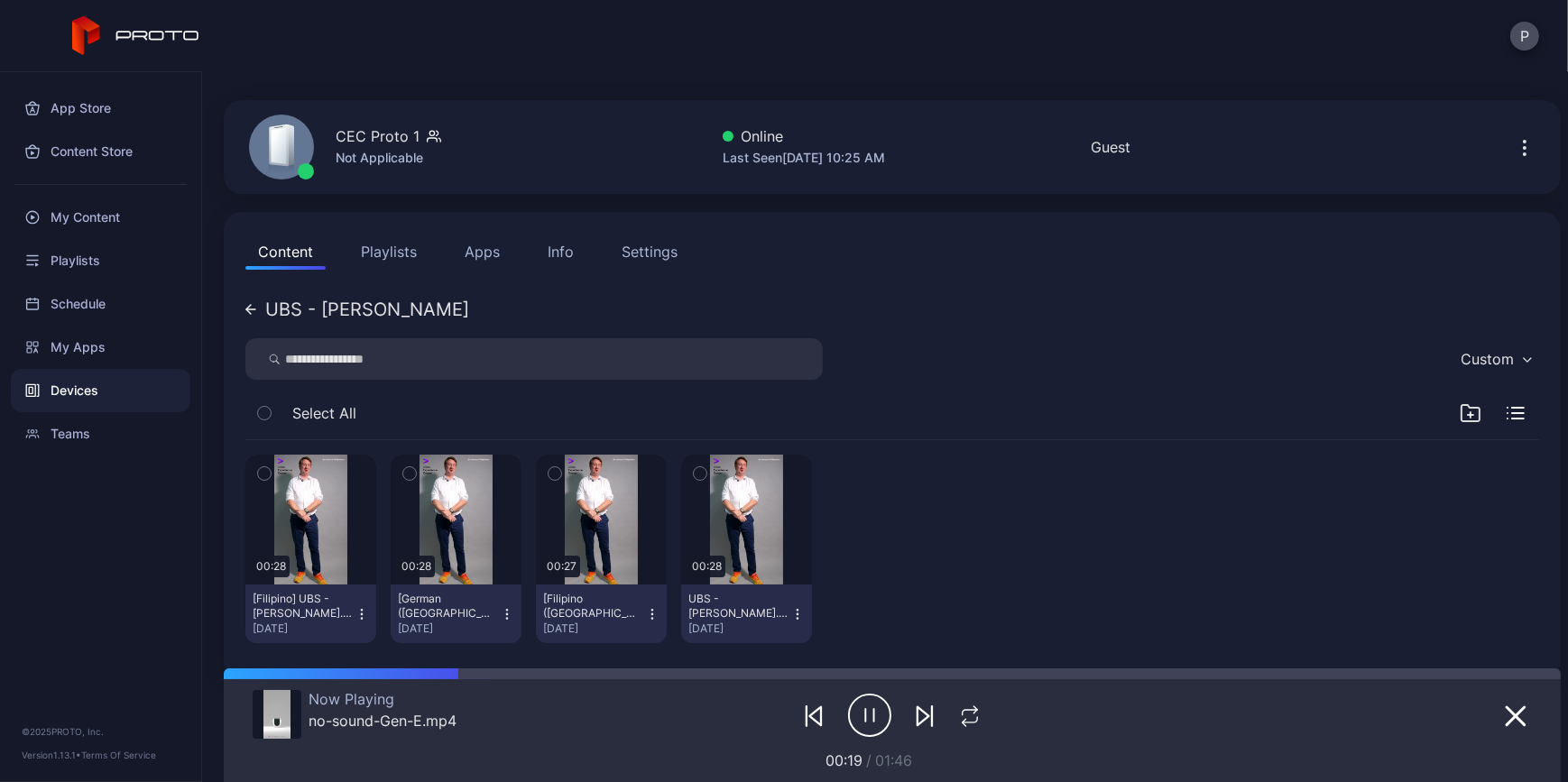
scroll to position [68, 0]
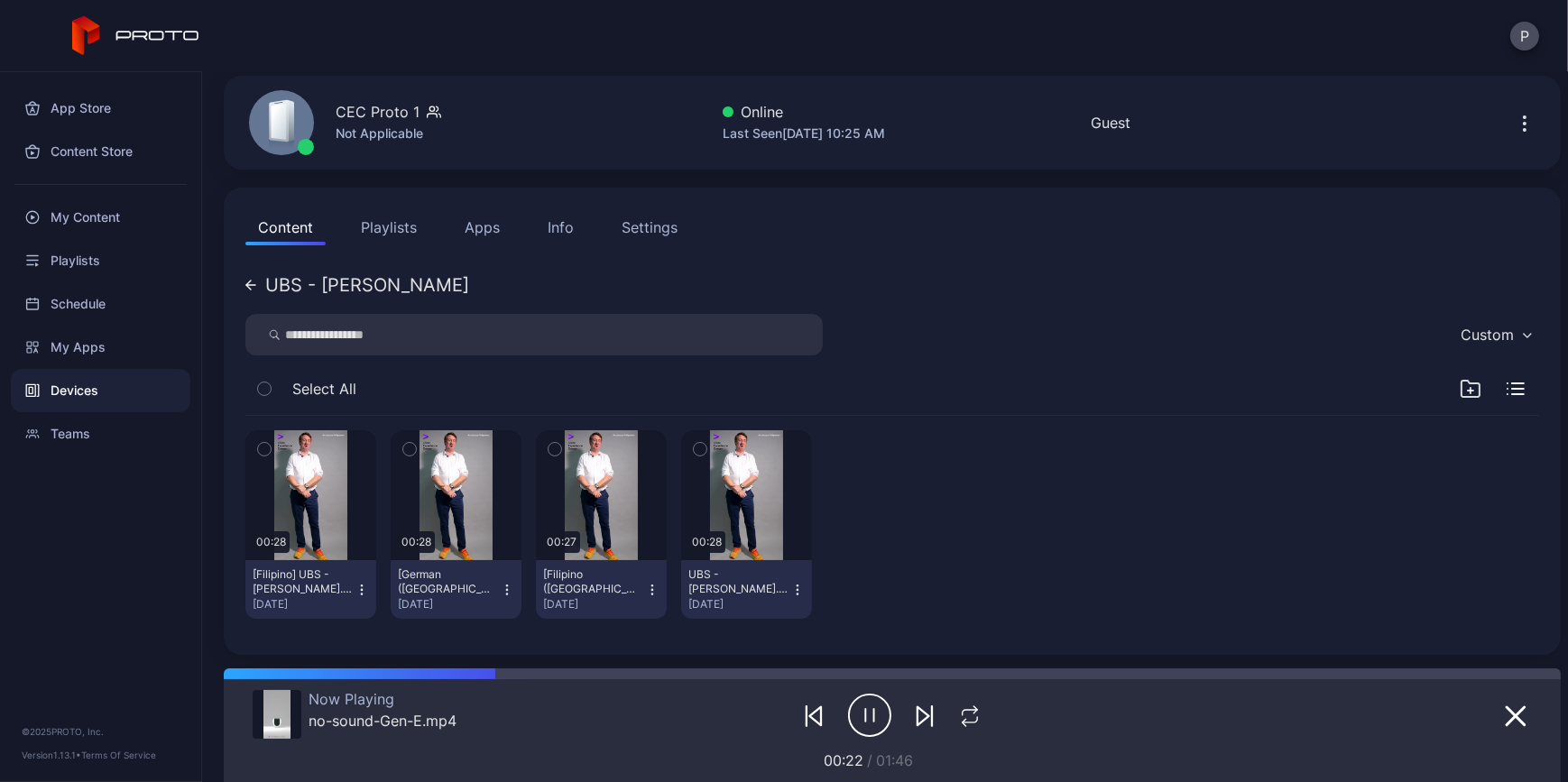
click at [246, 282] on icon at bounding box center [250, 285] width 11 height 11
